Goal: Task Accomplishment & Management: Manage account settings

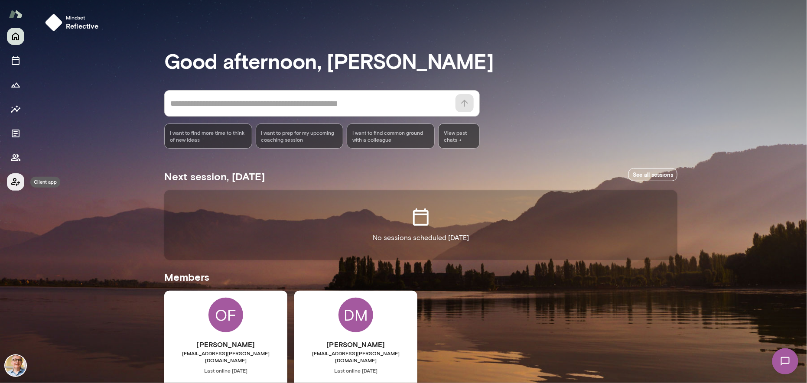
click at [14, 180] on icon "Client app" at bounding box center [15, 182] width 10 height 10
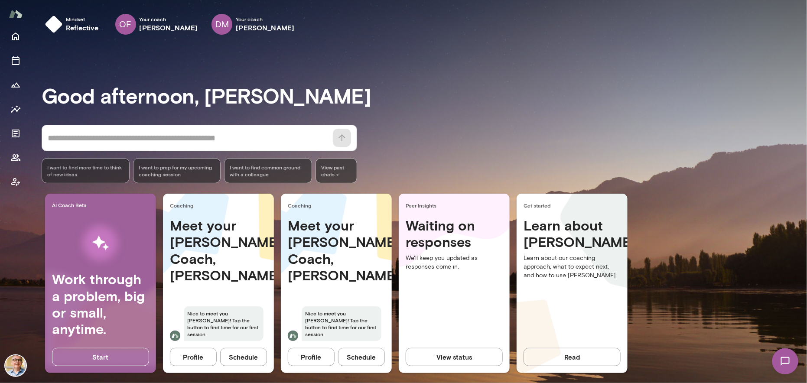
click at [451, 356] on button "View status" at bounding box center [454, 357] width 97 height 18
click at [12, 81] on icon "Growth Plan" at bounding box center [15, 85] width 10 height 10
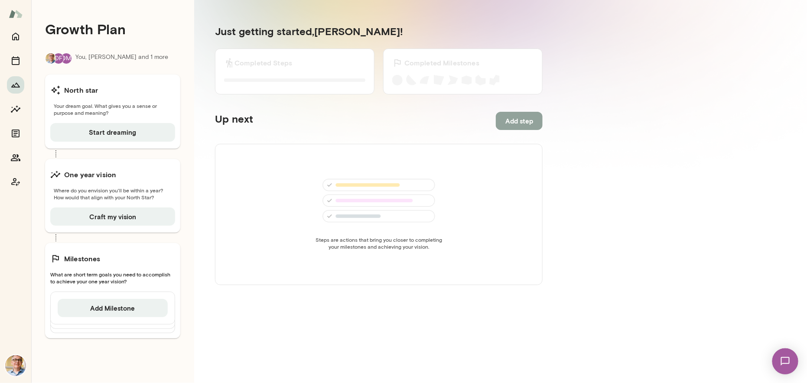
click at [519, 121] on button "Add step" at bounding box center [519, 121] width 47 height 18
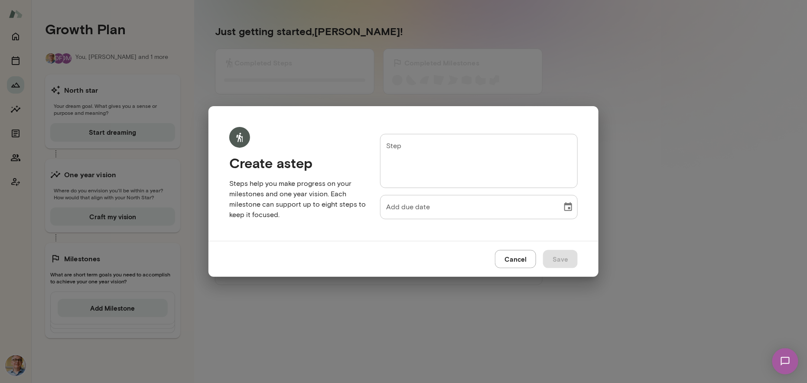
click at [406, 151] on textarea "Step" at bounding box center [479, 161] width 186 height 40
click at [521, 258] on button "Cancel" at bounding box center [515, 259] width 41 height 18
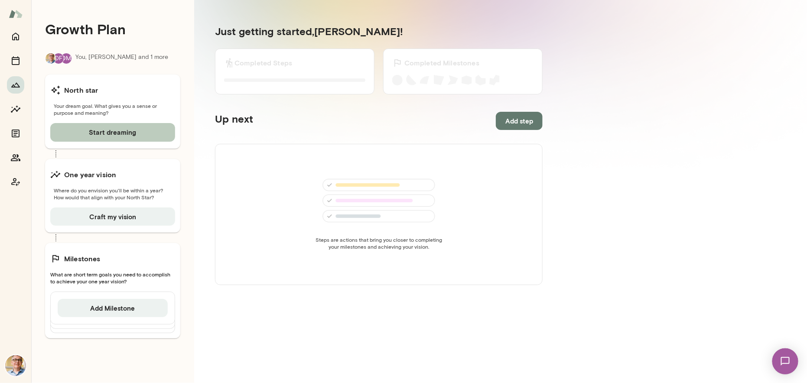
click at [116, 132] on button "Start dreaming" at bounding box center [112, 132] width 125 height 18
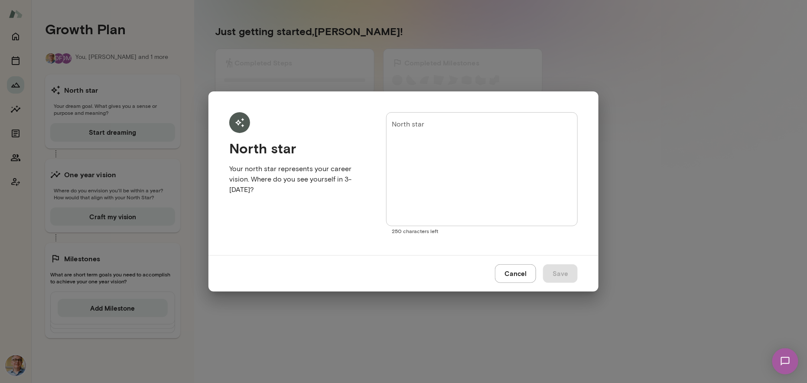
click at [433, 127] on textarea "North star" at bounding box center [482, 170] width 180 height 100
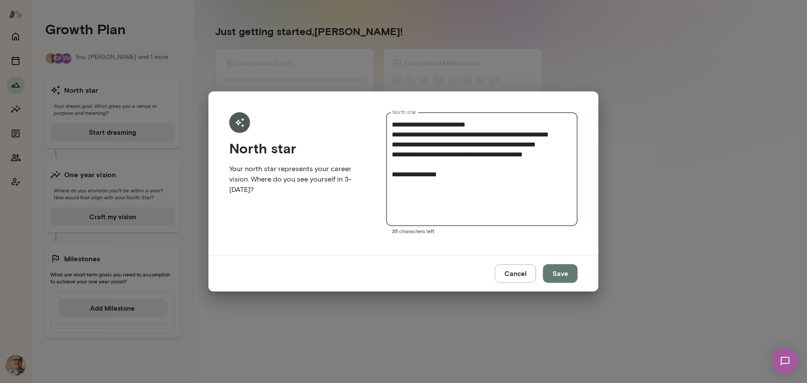
type textarea "**********"
click at [555, 274] on button "Save" at bounding box center [560, 274] width 35 height 18
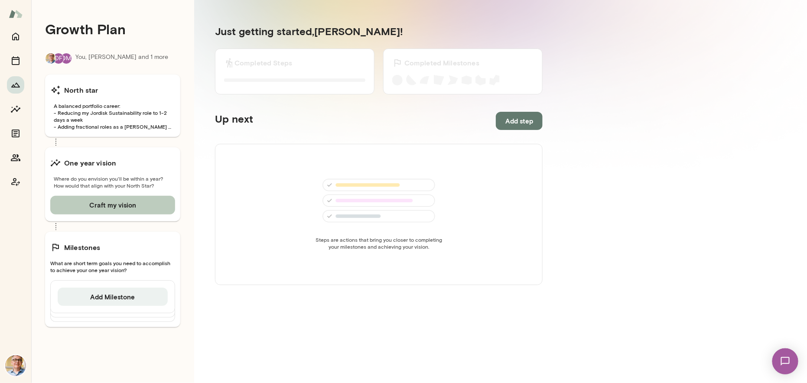
click at [125, 205] on button "Craft my vision" at bounding box center [112, 205] width 125 height 18
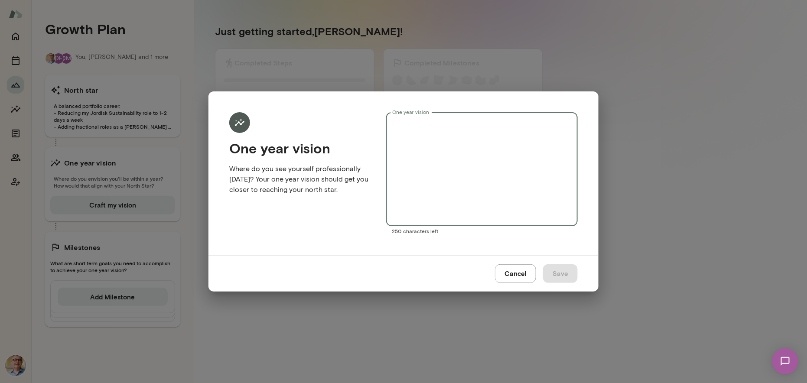
click at [424, 130] on textarea "One year vision" at bounding box center [482, 170] width 180 height 100
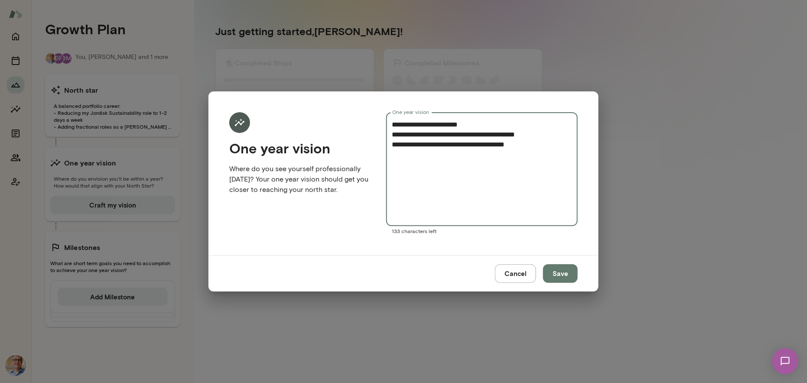
click at [391, 145] on div "**********" at bounding box center [482, 169] width 192 height 114
click at [392, 145] on div "**********" at bounding box center [482, 169] width 192 height 114
type textarea "**********"
click at [564, 274] on button "Save" at bounding box center [560, 274] width 35 height 18
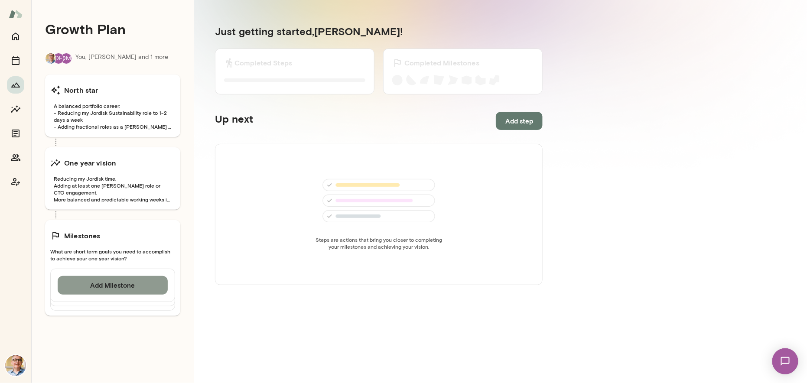
click at [117, 287] on button "Add Milestone" at bounding box center [113, 285] width 110 height 18
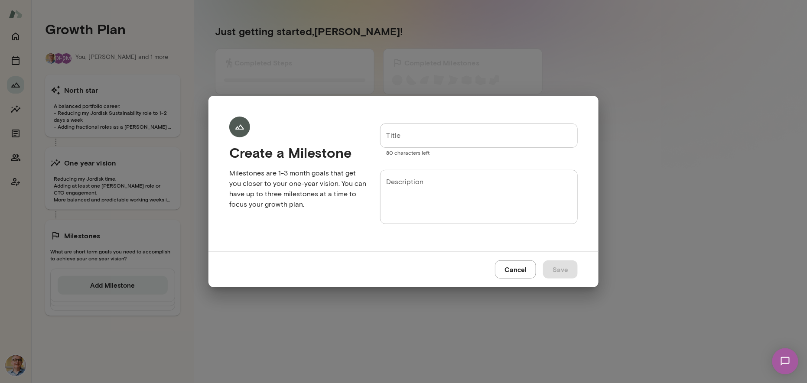
click at [409, 136] on input "Title" at bounding box center [479, 136] width 198 height 24
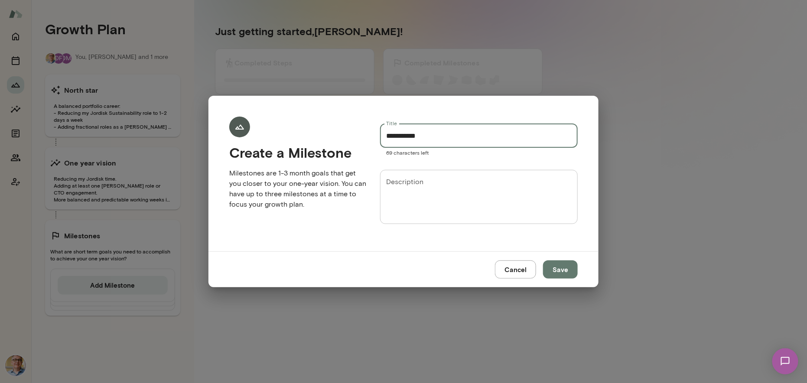
type input "**********"
click at [402, 183] on textarea "Description" at bounding box center [479, 197] width 186 height 40
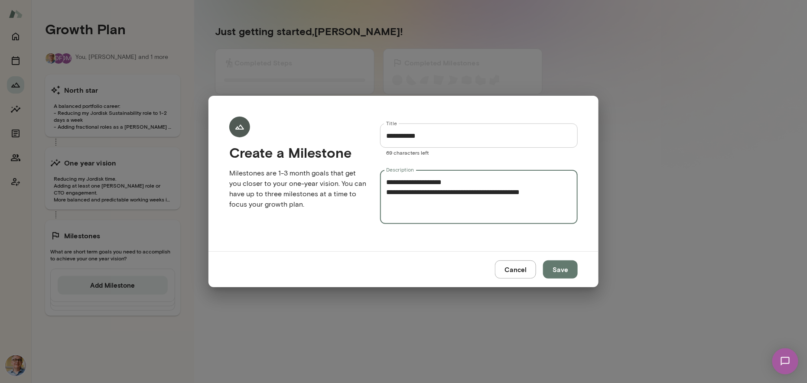
type textarea "**********"
click at [558, 267] on button "Save" at bounding box center [560, 270] width 35 height 18
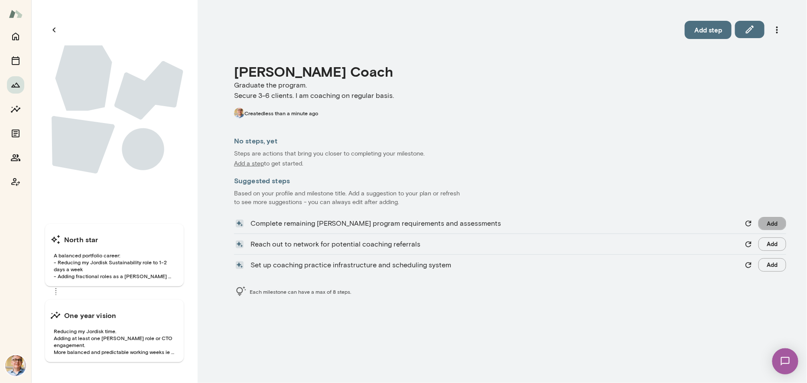
click at [770, 222] on button "Add" at bounding box center [773, 223] width 28 height 13
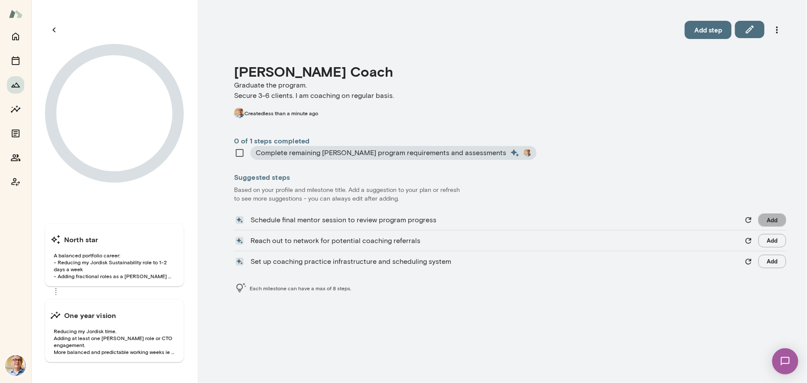
click at [771, 219] on button "Add" at bounding box center [773, 220] width 28 height 13
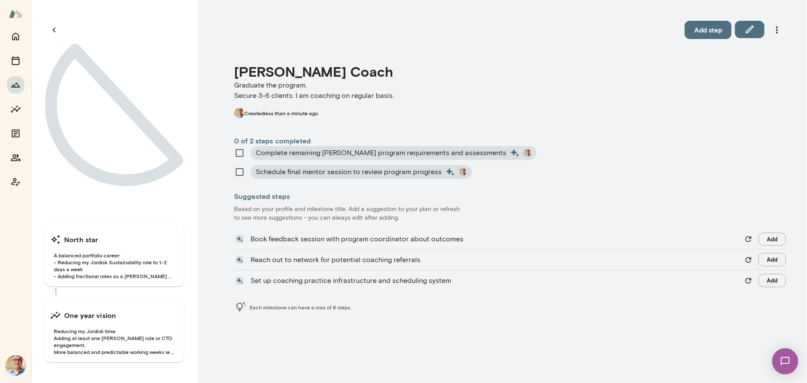
click at [774, 260] on button "Add" at bounding box center [773, 259] width 28 height 13
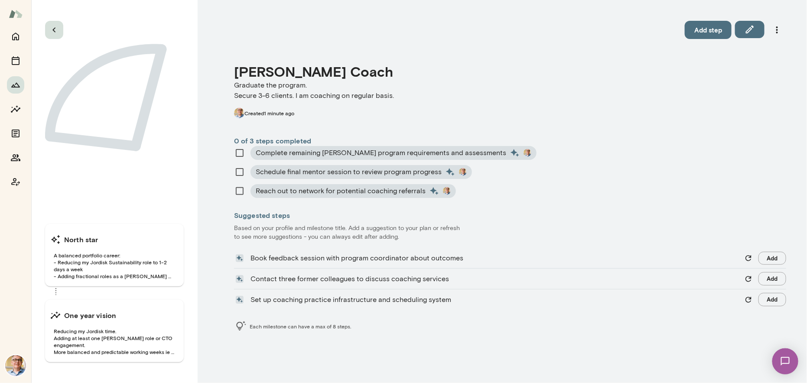
click at [55, 30] on icon "button" at bounding box center [54, 30] width 10 height 10
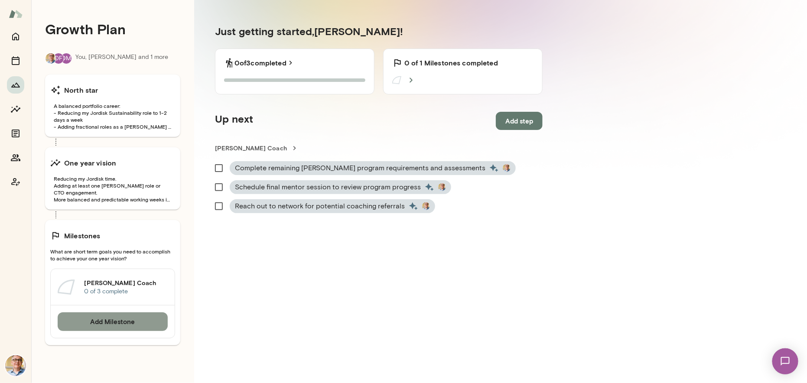
click at [120, 321] on button "Add Milestone" at bounding box center [113, 322] width 110 height 18
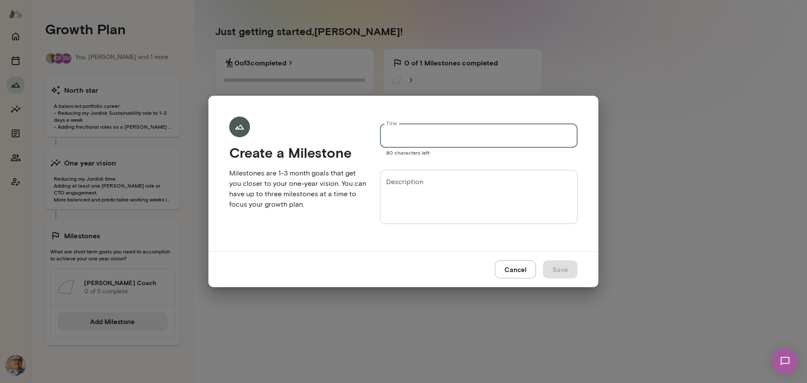
click at [411, 134] on input "Title" at bounding box center [479, 136] width 198 height 24
type input "********"
click at [404, 182] on textarea "Description" at bounding box center [479, 197] width 186 height 40
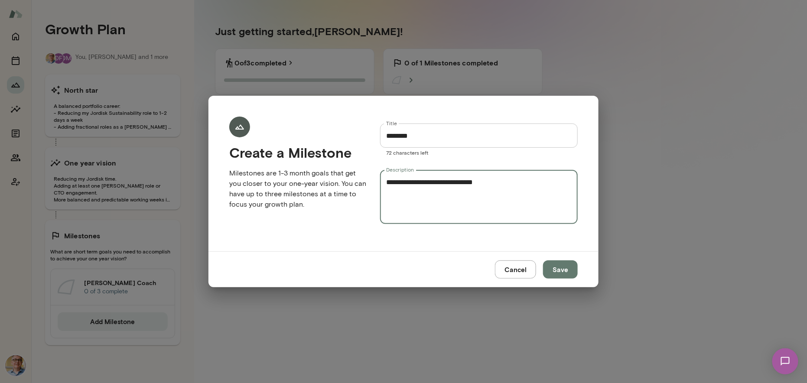
type textarea "**********"
click at [559, 268] on button "Save" at bounding box center [560, 270] width 35 height 18
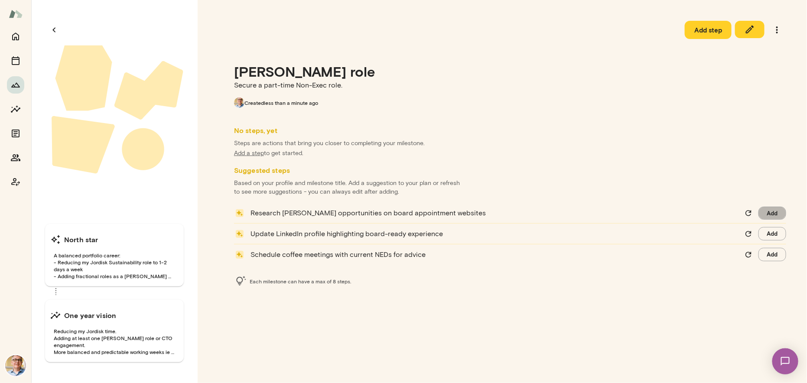
click at [774, 212] on button "Add" at bounding box center [773, 213] width 28 height 13
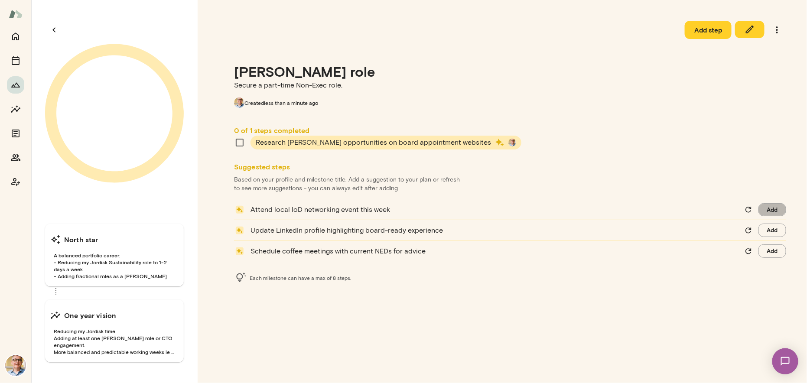
click at [770, 211] on button "Add" at bounding box center [773, 209] width 28 height 13
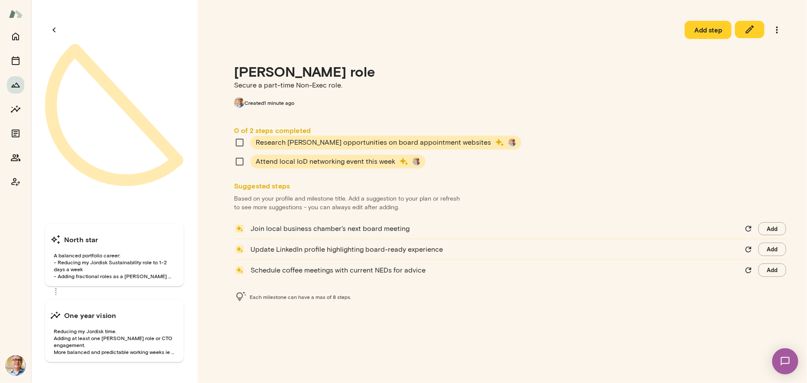
click at [770, 268] on button "Add" at bounding box center [773, 270] width 28 height 13
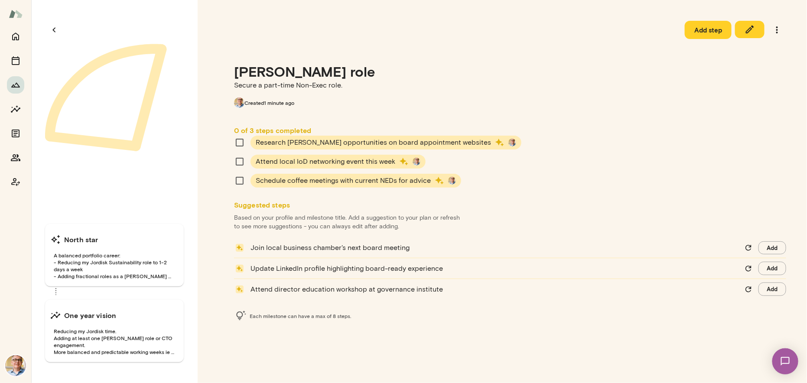
click at [769, 269] on button "Add" at bounding box center [773, 268] width 28 height 13
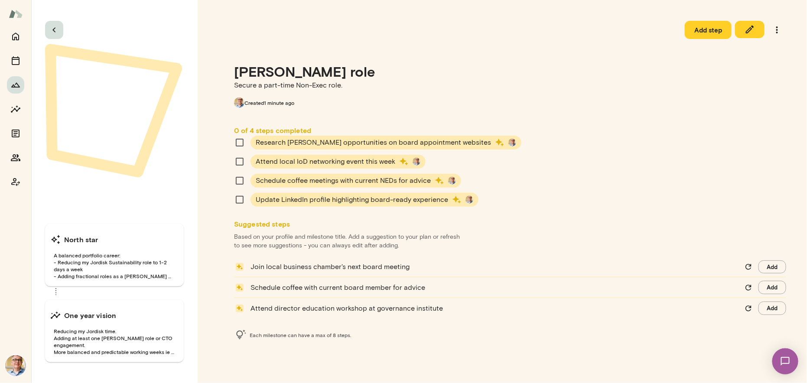
click at [56, 29] on icon "button" at bounding box center [54, 30] width 10 height 10
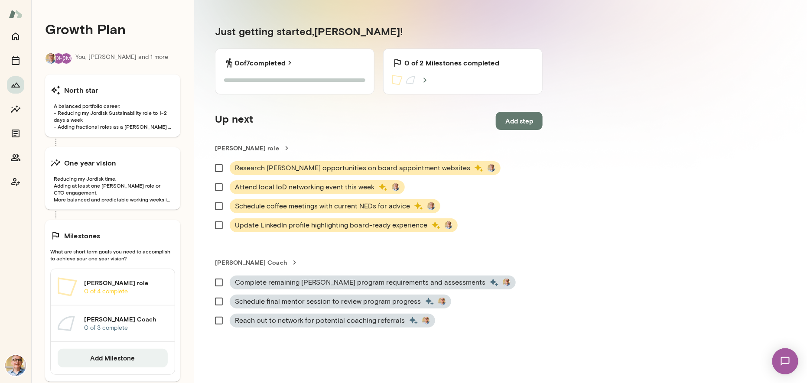
click at [78, 235] on h6 "Milestones" at bounding box center [82, 236] width 36 height 10
click at [129, 237] on div "Milestones" at bounding box center [112, 235] width 125 height 17
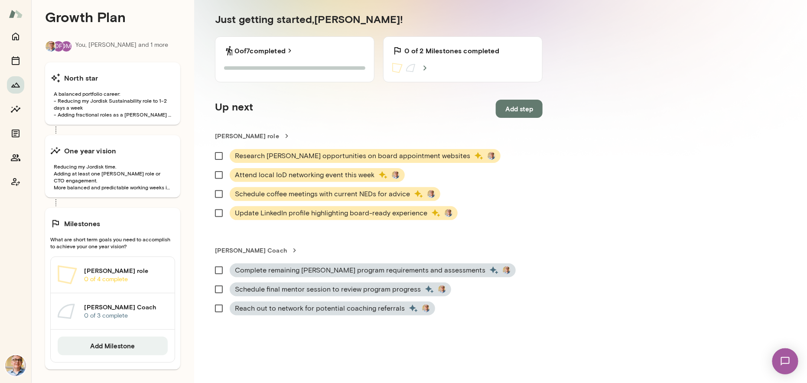
scroll to position [19, 0]
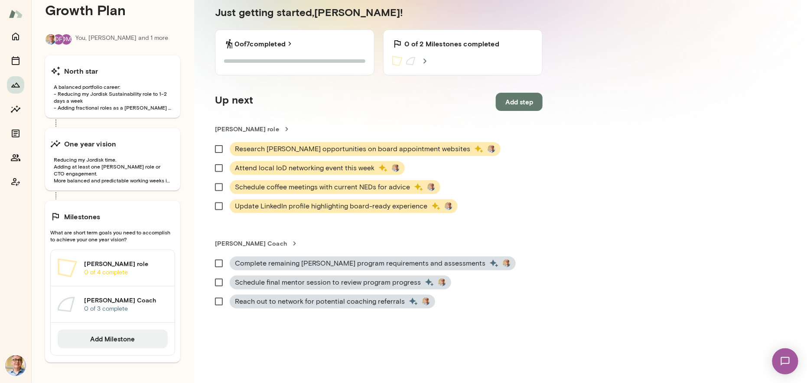
click at [109, 295] on link "[PERSON_NAME] Coach 0 of 3 complete" at bounding box center [113, 305] width 124 height 36
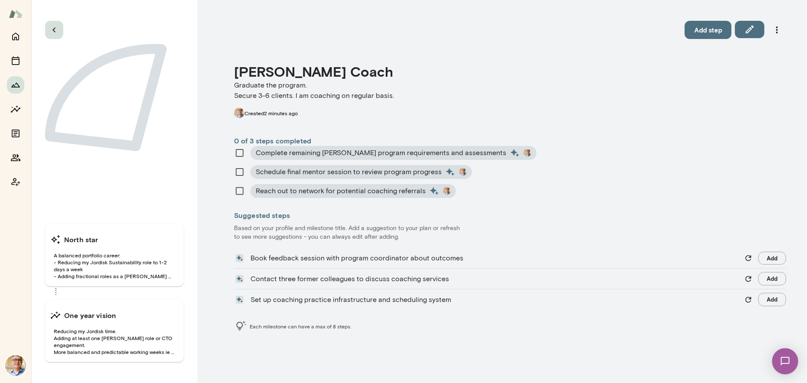
click at [54, 29] on icon "button" at bounding box center [54, 30] width 10 height 10
